Goal: Task Accomplishment & Management: Use online tool/utility

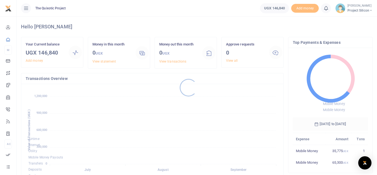
scroll to position [91, 253]
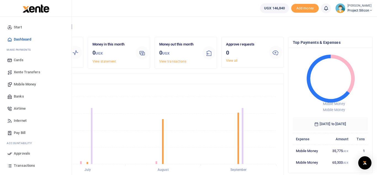
click at [29, 164] on span "Transactions" at bounding box center [24, 166] width 21 height 6
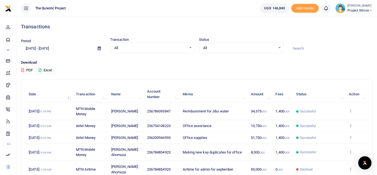
click at [341, 97] on th "Status" at bounding box center [319, 94] width 53 height 17
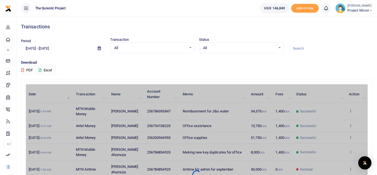
click at [336, 61] on p "Download" at bounding box center [196, 63] width 351 height 6
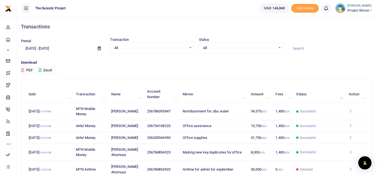
click at [100, 49] on icon at bounding box center [99, 49] width 3 height 4
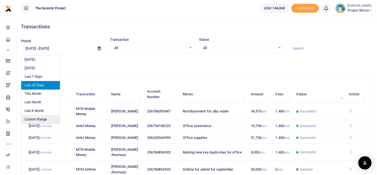
click at [46, 120] on li "Custom Range" at bounding box center [40, 119] width 39 height 9
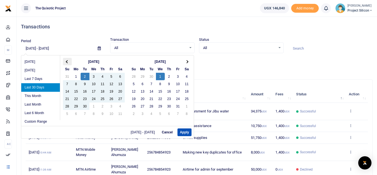
click at [65, 59] on th at bounding box center [67, 61] width 9 height 7
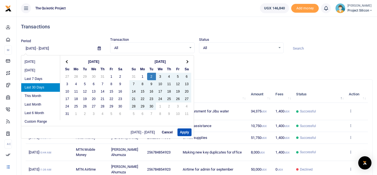
click at [65, 59] on th at bounding box center [67, 61] width 9 height 7
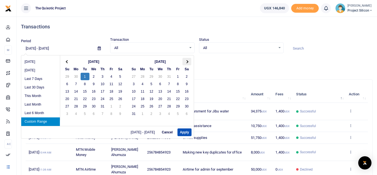
click at [185, 62] on th at bounding box center [186, 61] width 9 height 7
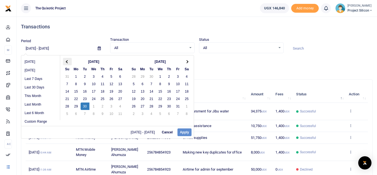
click at [67, 60] on th at bounding box center [67, 61] width 9 height 7
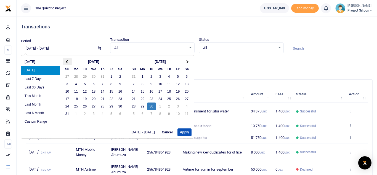
click at [67, 61] on span at bounding box center [67, 61] width 3 height 3
click at [187, 63] on th at bounding box center [186, 61] width 9 height 7
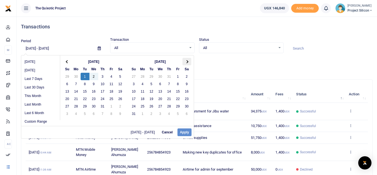
click at [189, 62] on th at bounding box center [186, 61] width 9 height 7
click at [67, 61] on span at bounding box center [67, 61] width 3 height 3
click at [68, 61] on span at bounding box center [67, 61] width 3 height 3
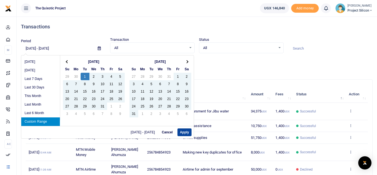
click at [183, 130] on button "Apply" at bounding box center [184, 133] width 14 height 8
type input "07/01/2025 - 09/30/2025"
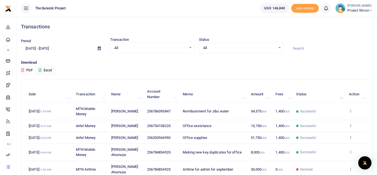
click at [30, 74] on button "PDF" at bounding box center [27, 70] width 12 height 9
